Goal: Check status

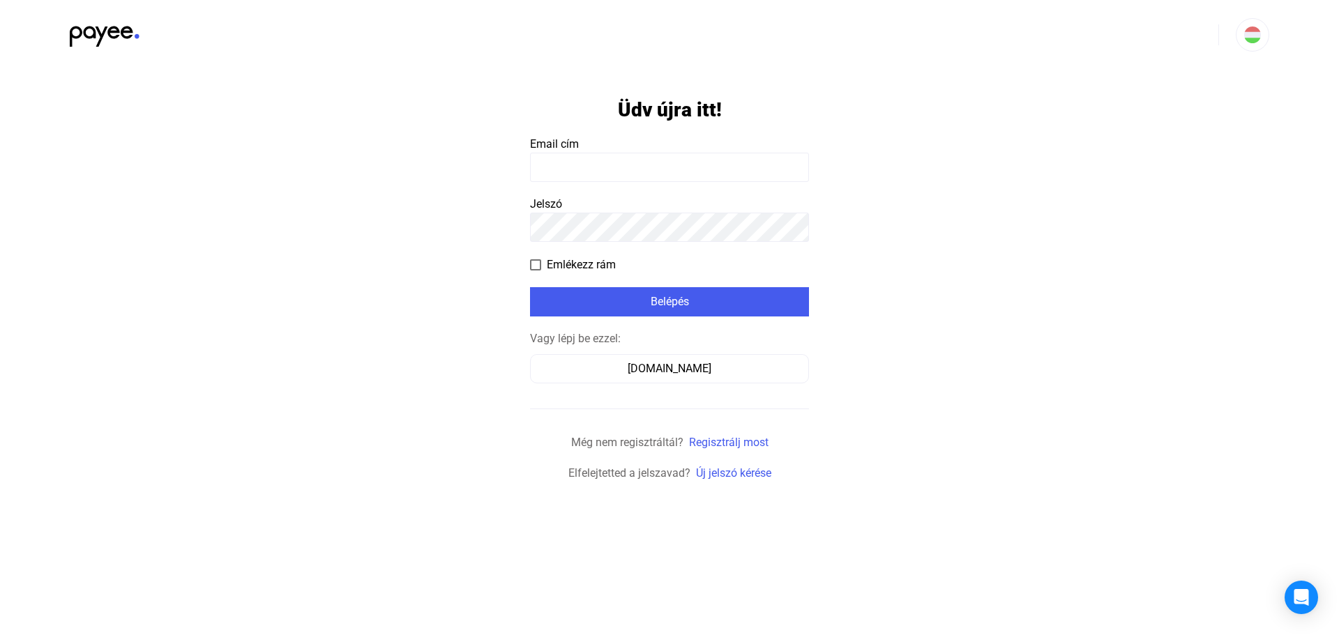
click at [598, 162] on input at bounding box center [669, 167] width 279 height 29
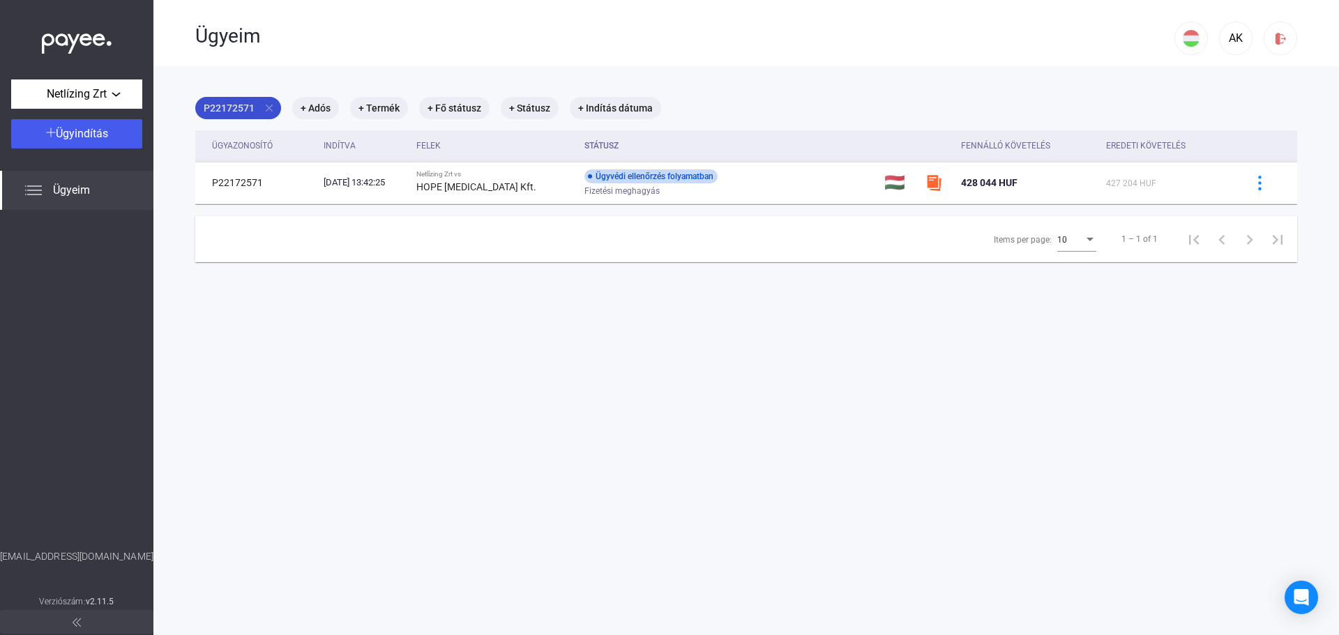
click at [268, 103] on mat-icon "close" at bounding box center [269, 108] width 13 height 13
